Goal: Information Seeking & Learning: Understand process/instructions

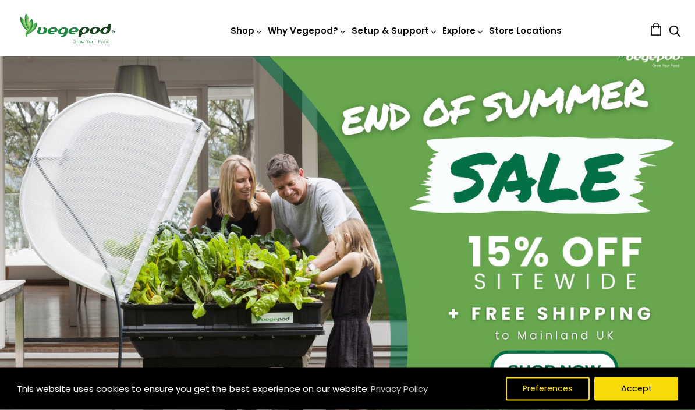
scroll to position [55, 0]
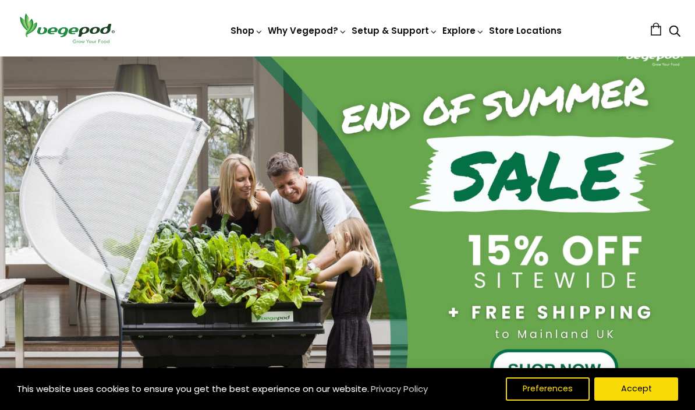
click at [539, 371] on div at bounding box center [347, 237] width 695 height 417
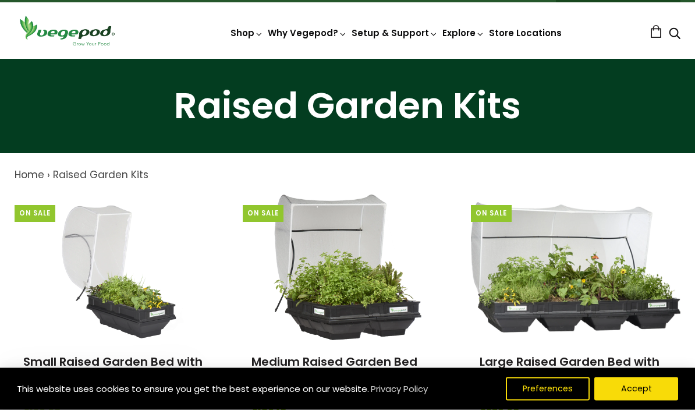
scroll to position [24, 0]
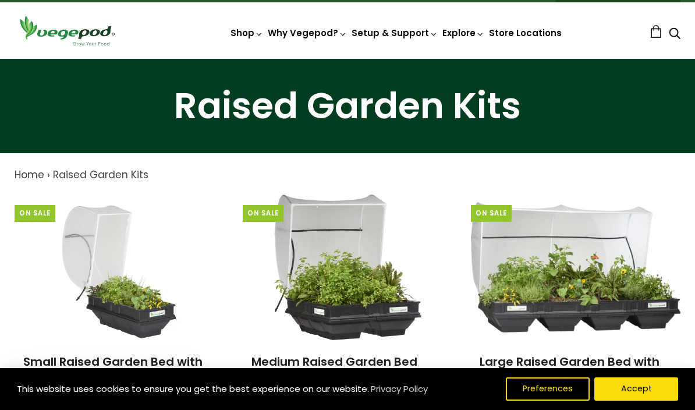
click at [348, 59] on span "VegeBag" at bounding box center [348, 59] width 0 height 0
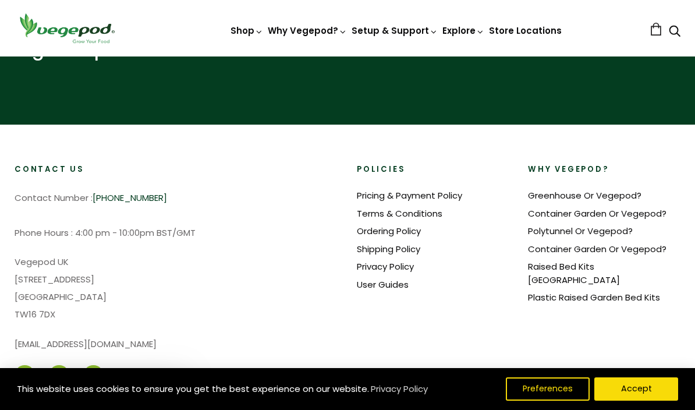
scroll to position [699, 0]
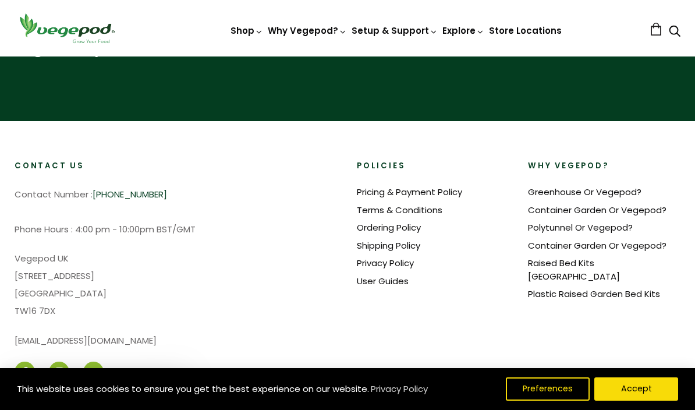
click at [379, 251] on link "Shipping Policy" at bounding box center [388, 245] width 63 height 12
